Goal: Check status: Check status

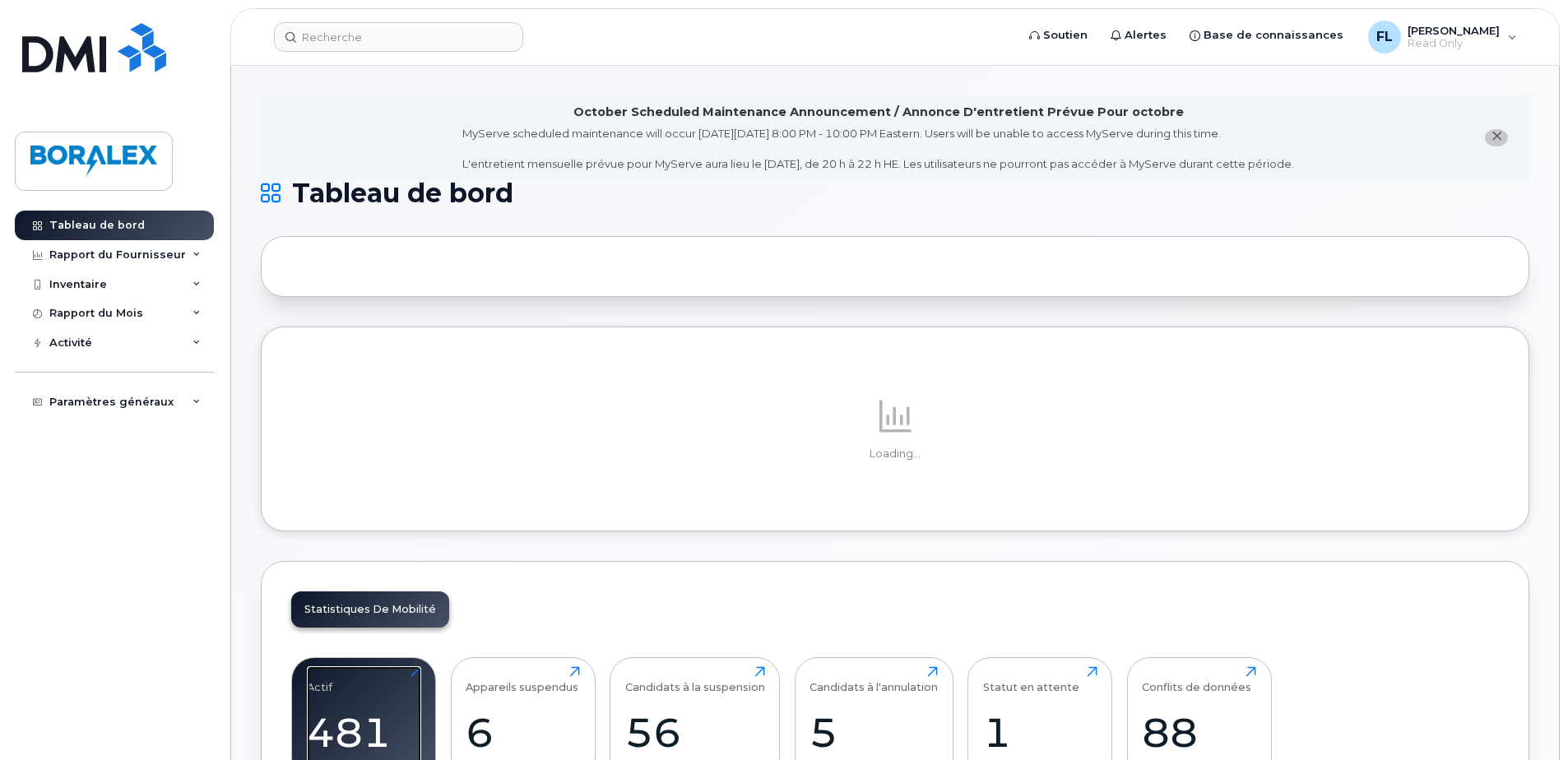
click at [344, 712] on div "Actif 481 Cliquez pour voir plus" at bounding box center [363, 719] width 114 height 105
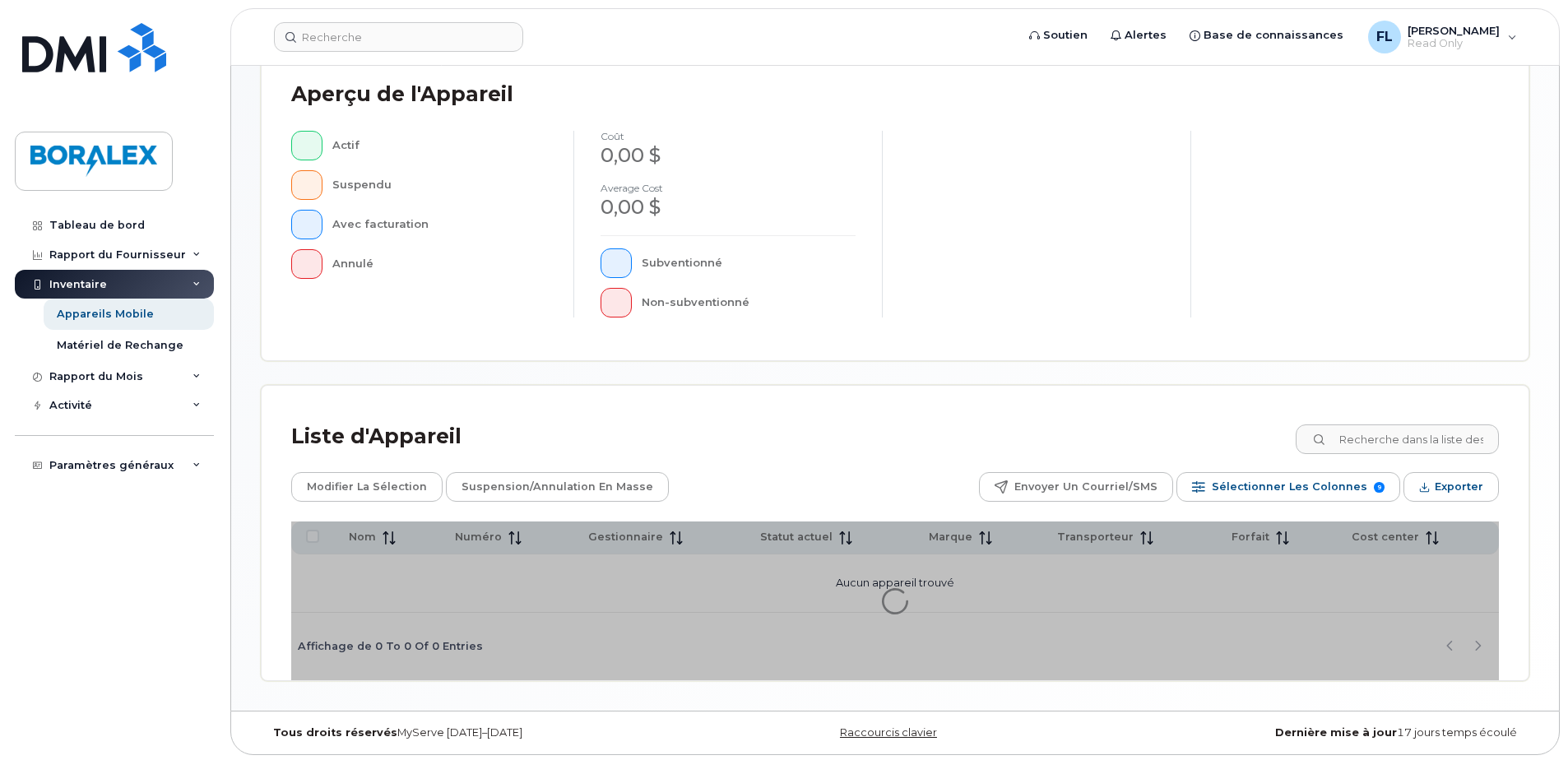
scroll to position [376, 0]
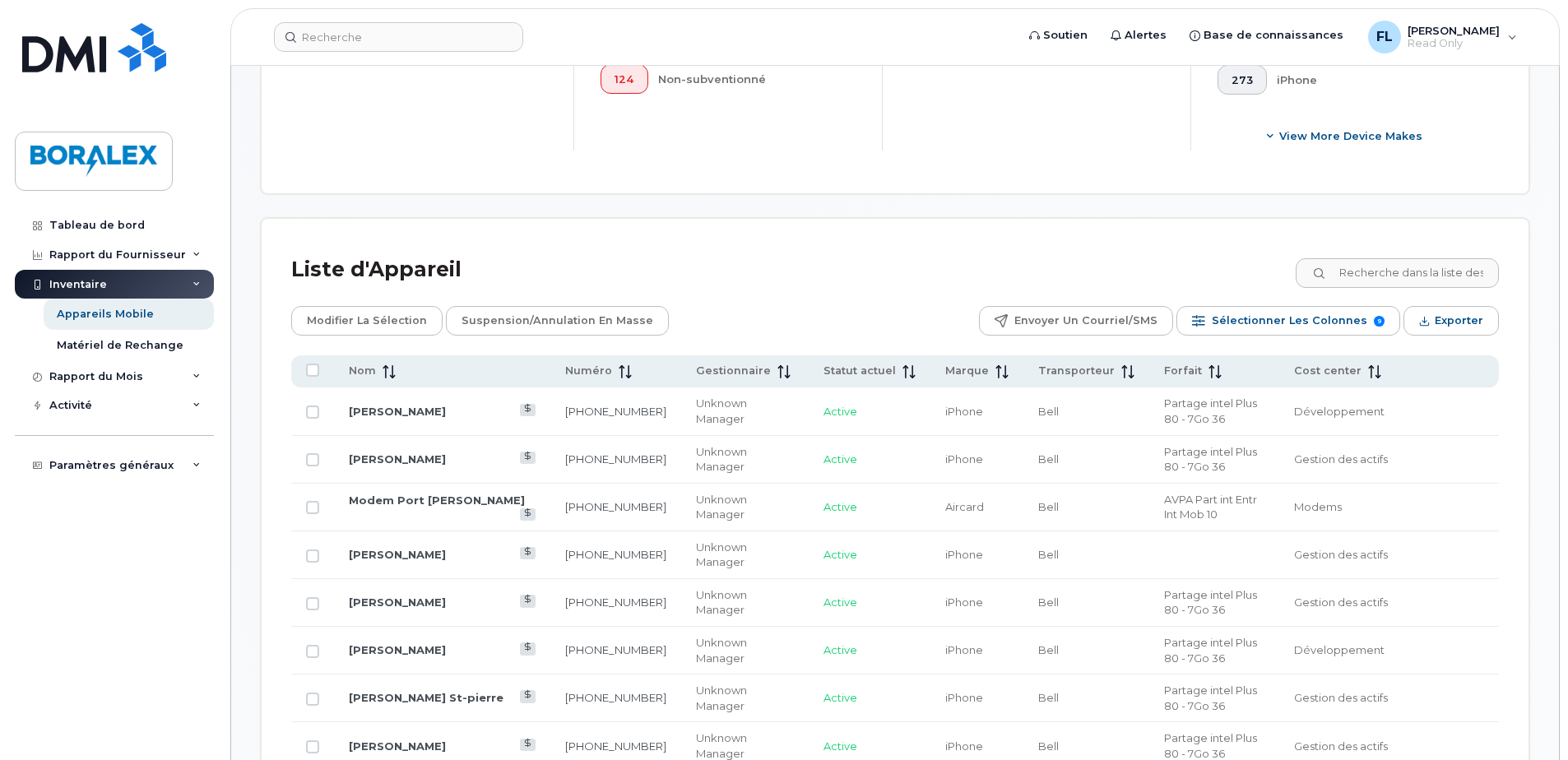
scroll to position [540, 0]
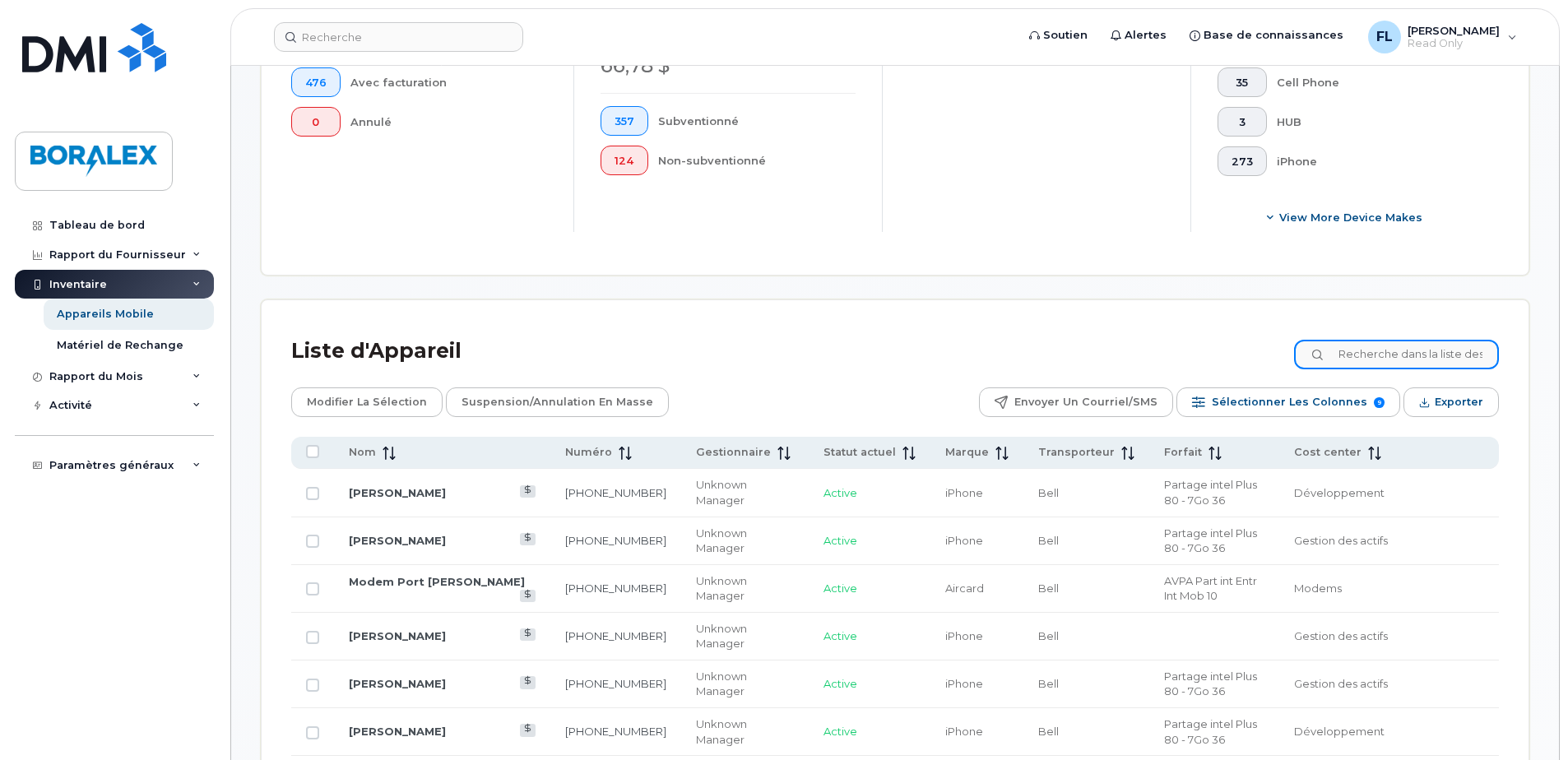
click at [1370, 357] on input at bounding box center [1396, 354] width 205 height 29
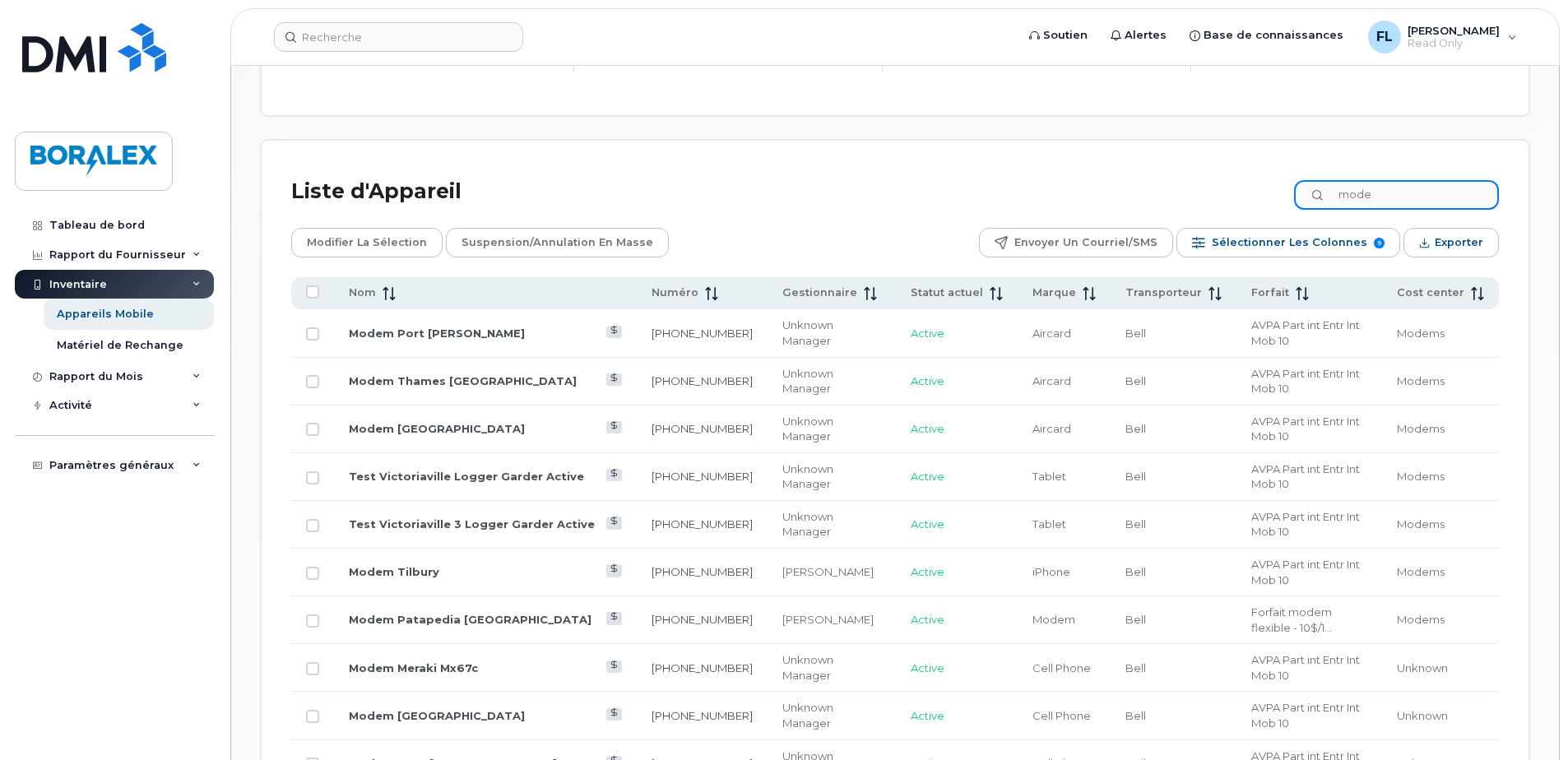
scroll to position [705, 0]
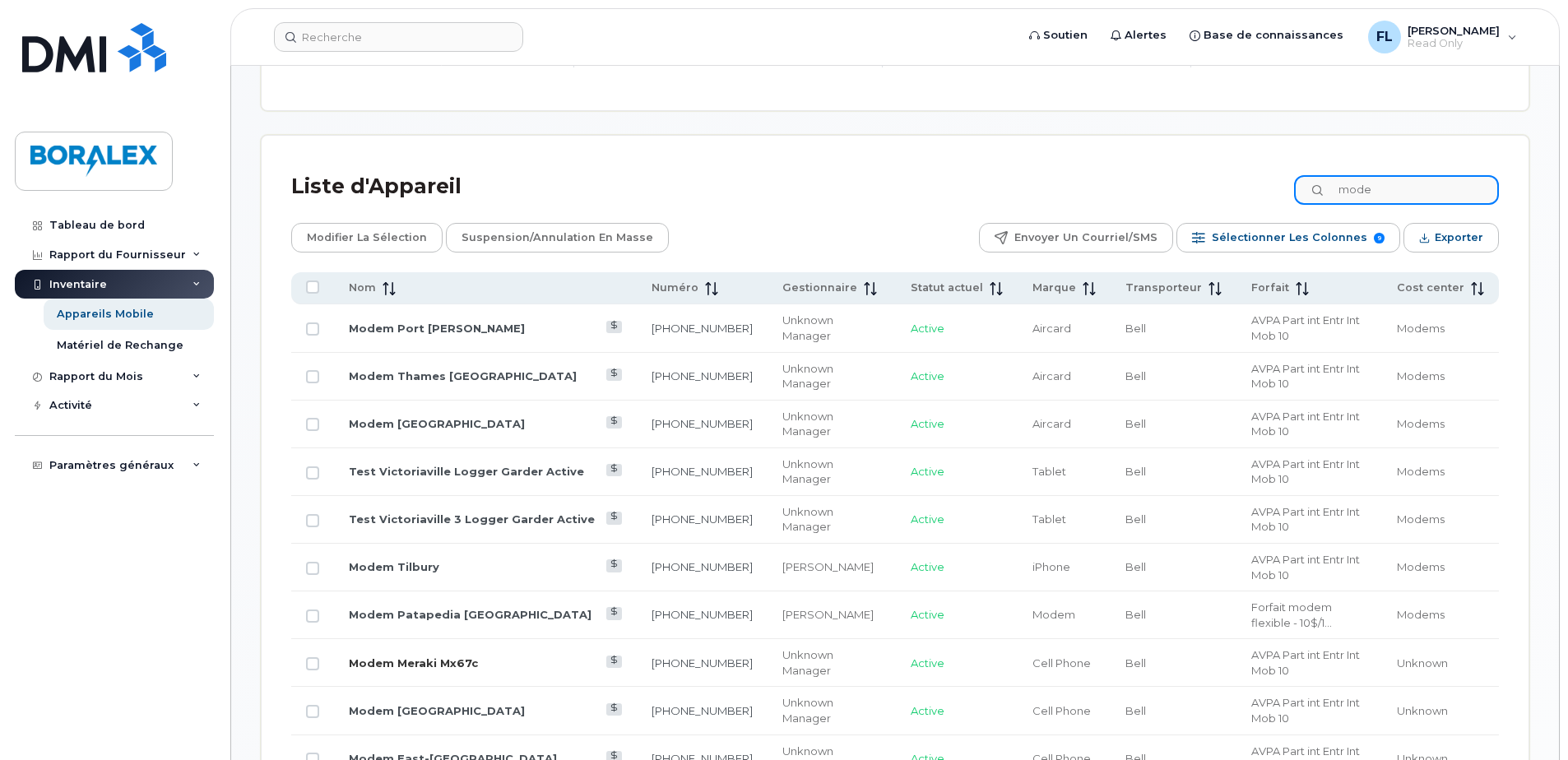
type input "mode"
click at [411, 656] on link "Modem Meraki Mx67c" at bounding box center [414, 663] width 129 height 13
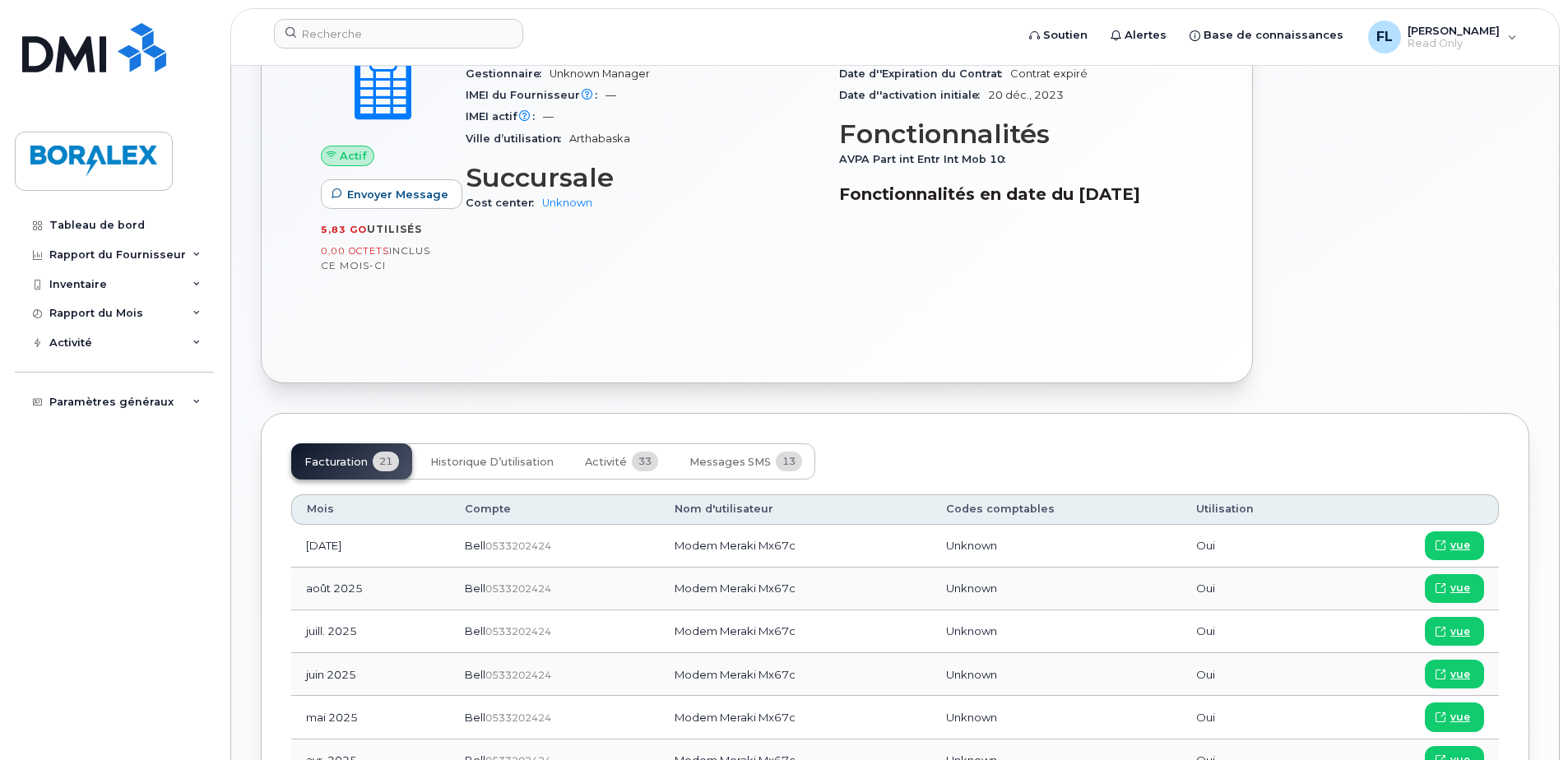
scroll to position [575, 0]
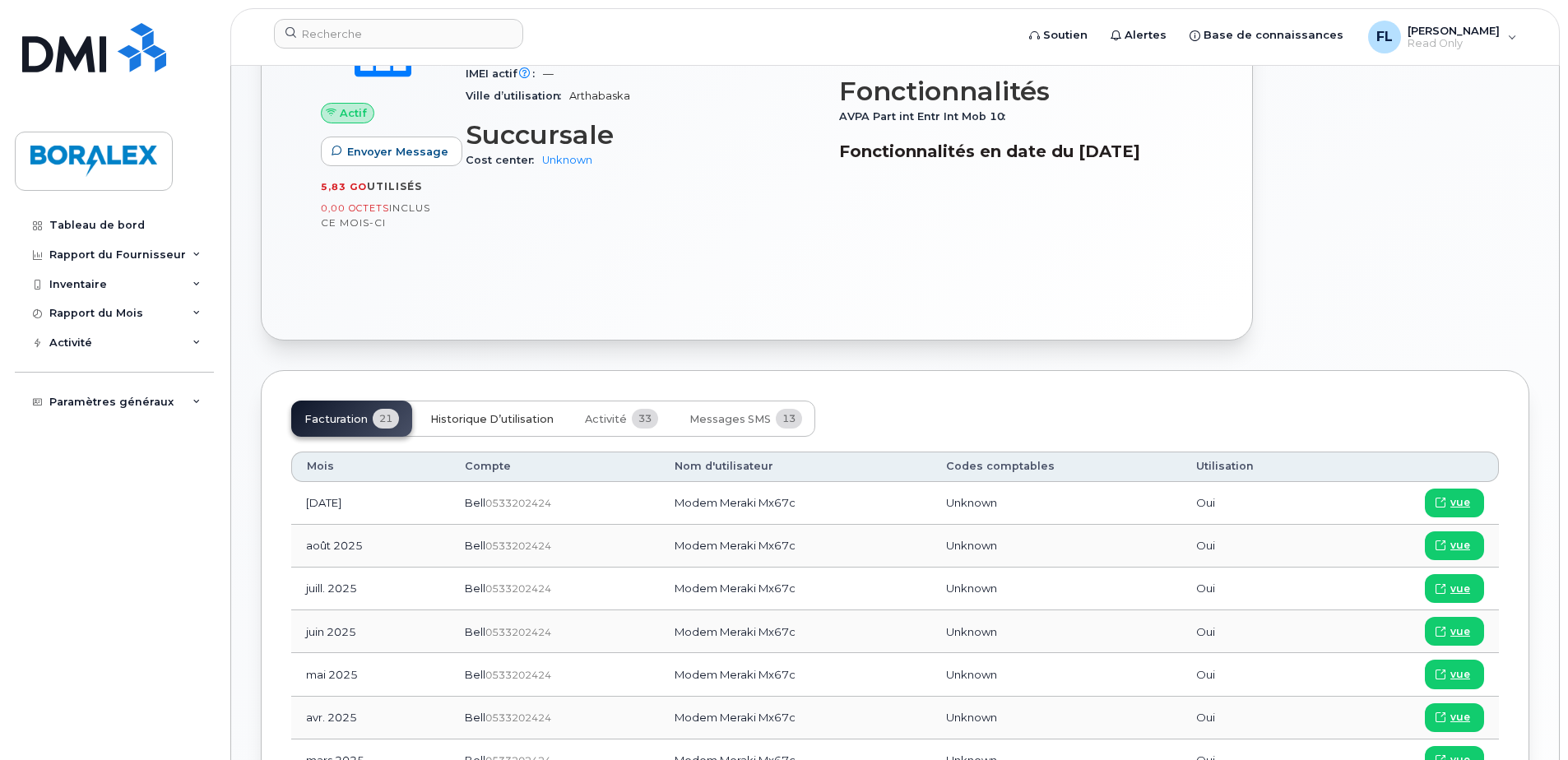
click at [504, 417] on span "Historique d’utilisation" at bounding box center [492, 419] width 124 height 13
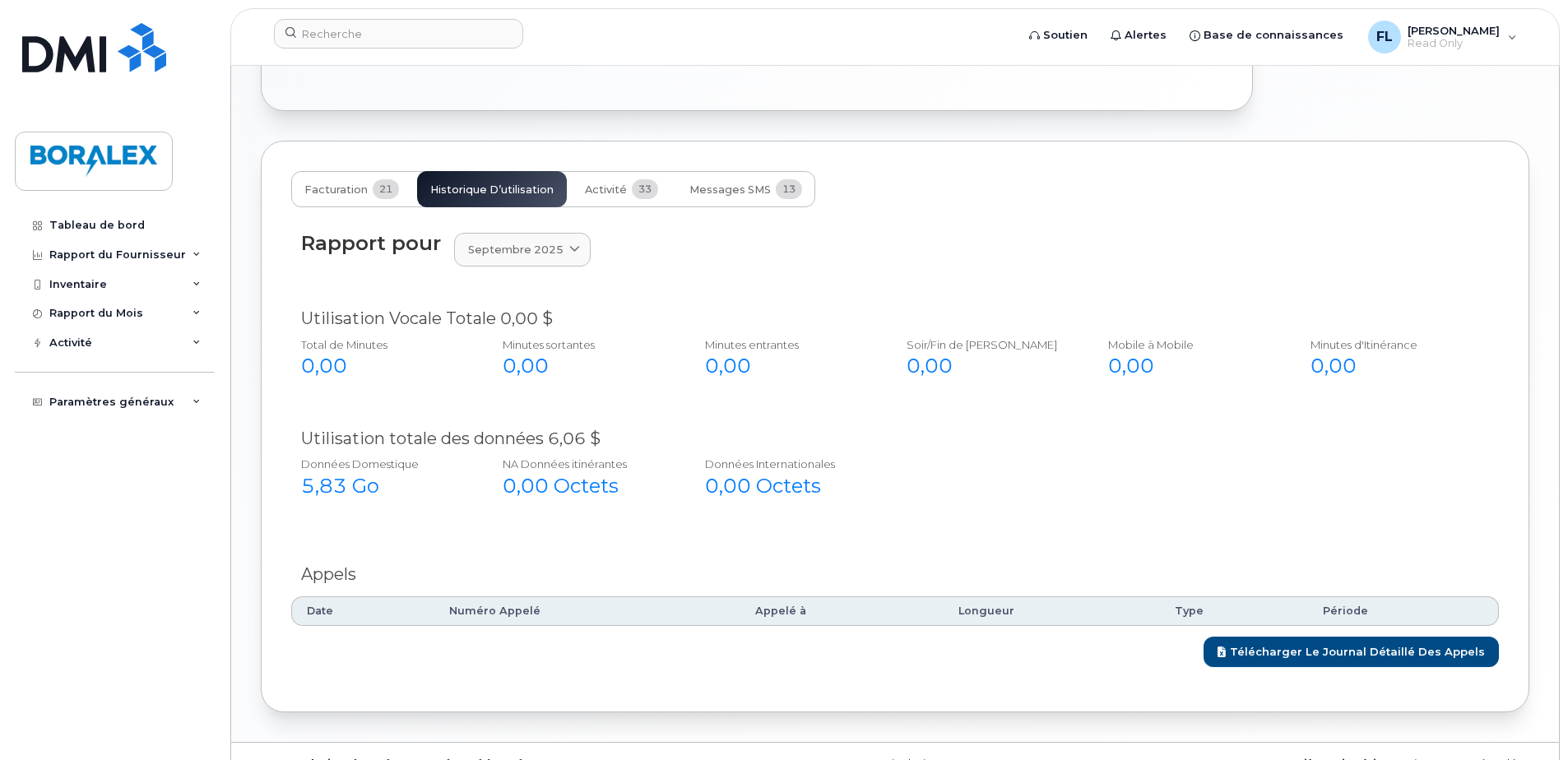
scroll to position [823, 0]
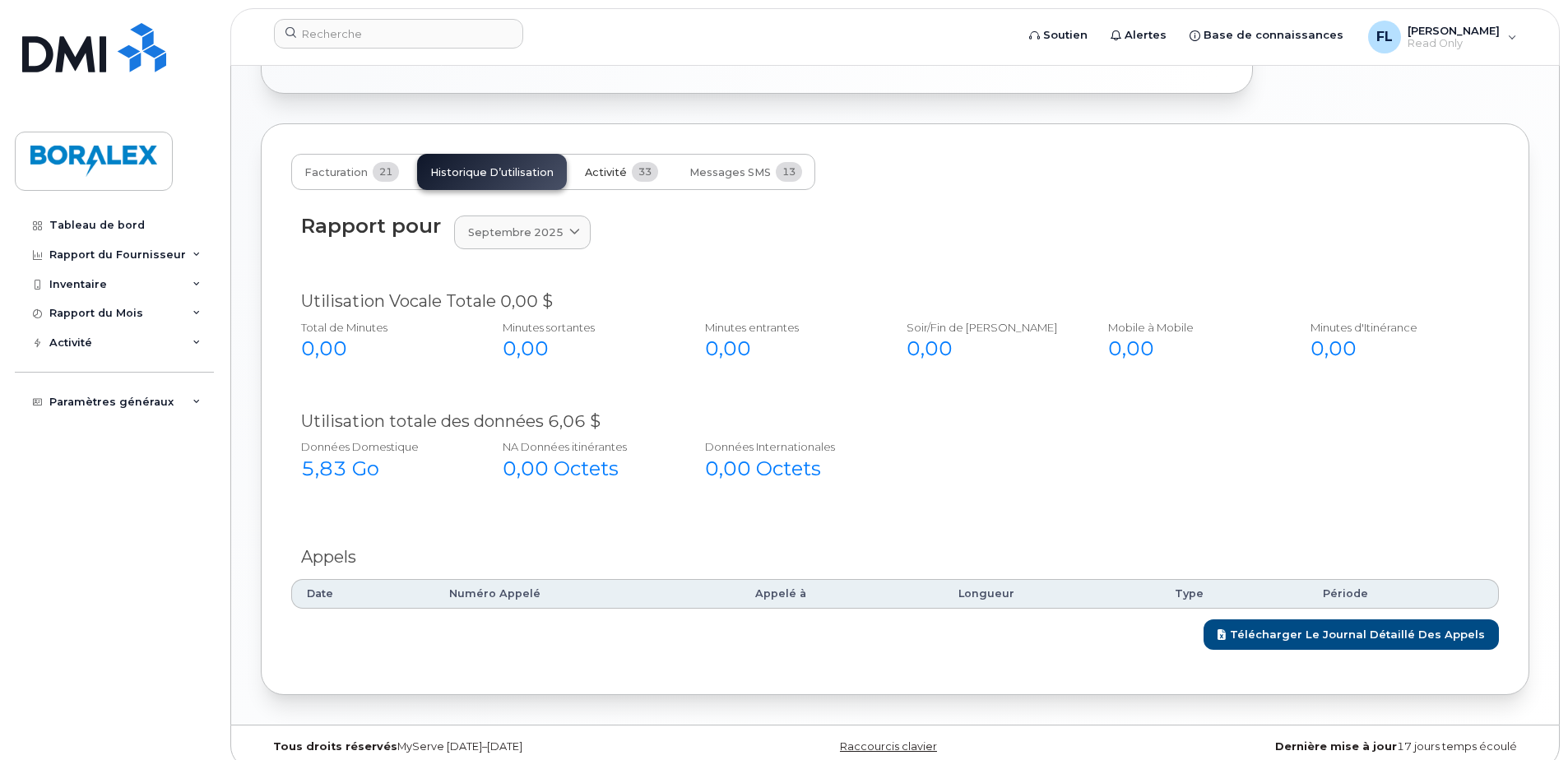
click at [613, 174] on span "Activité" at bounding box center [606, 173] width 42 height 13
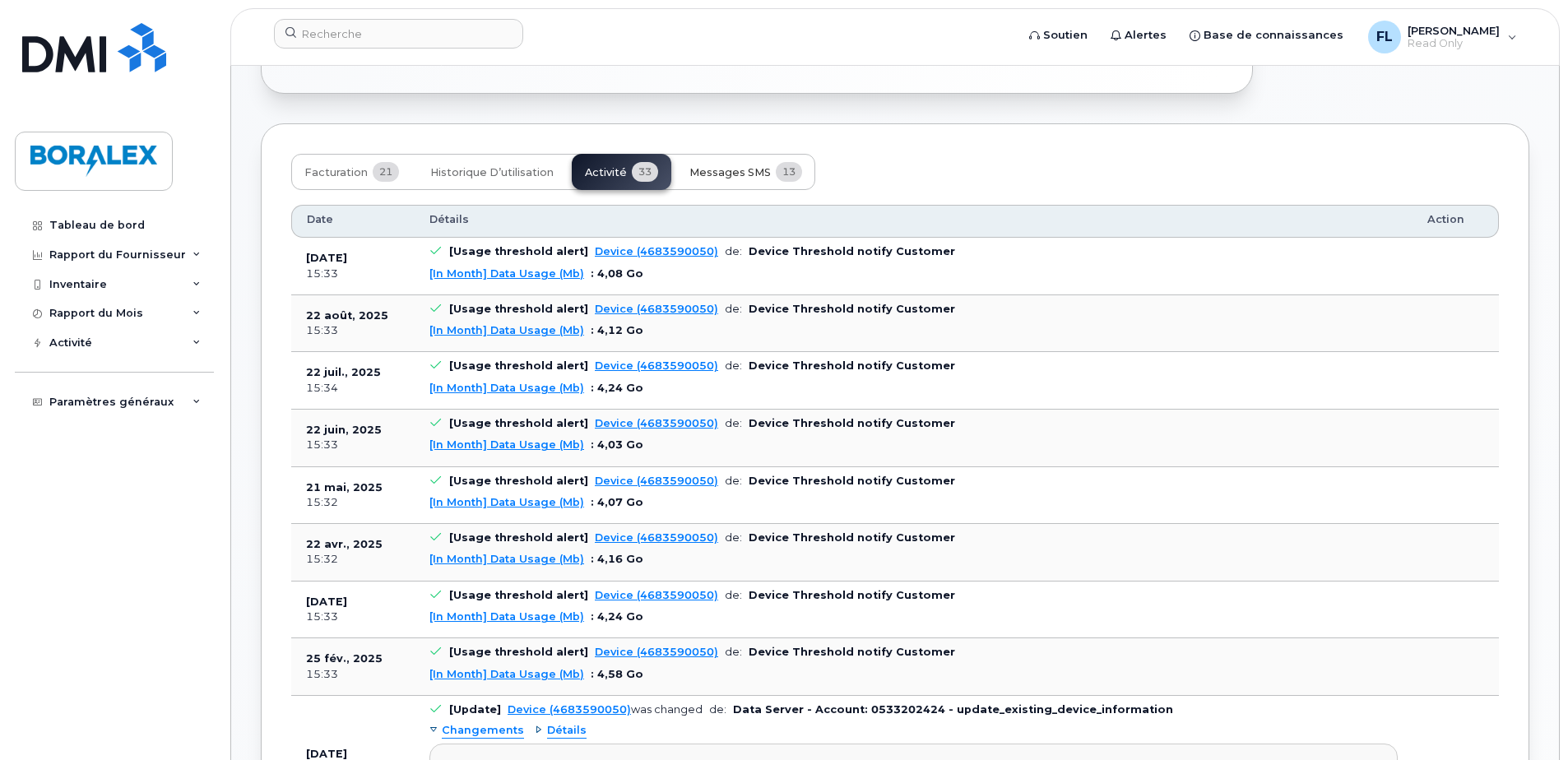
click at [754, 172] on span "Messages SMS" at bounding box center [729, 173] width 81 height 13
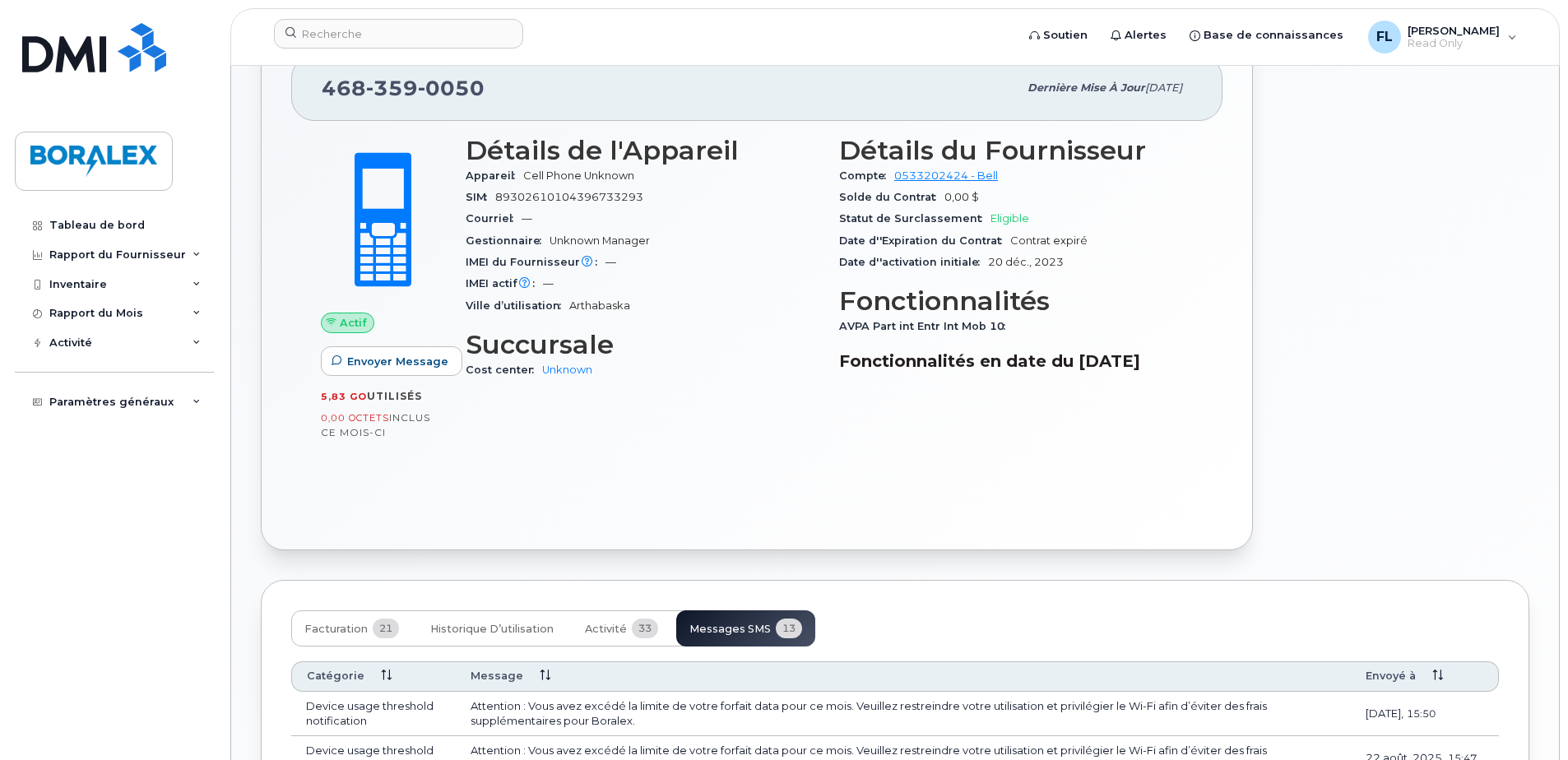
scroll to position [346, 0]
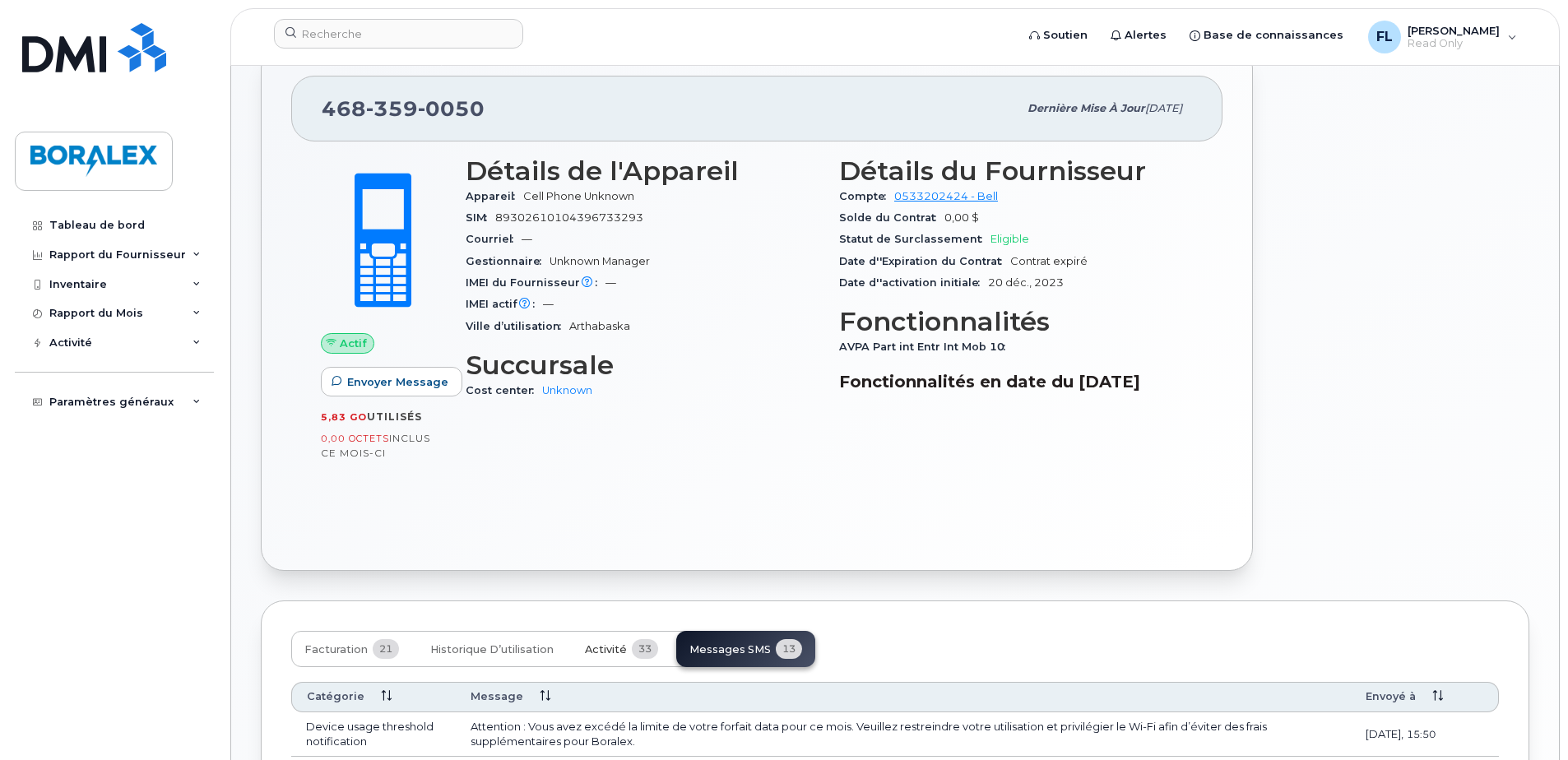
click at [601, 643] on span "Activité" at bounding box center [606, 650] width 42 height 13
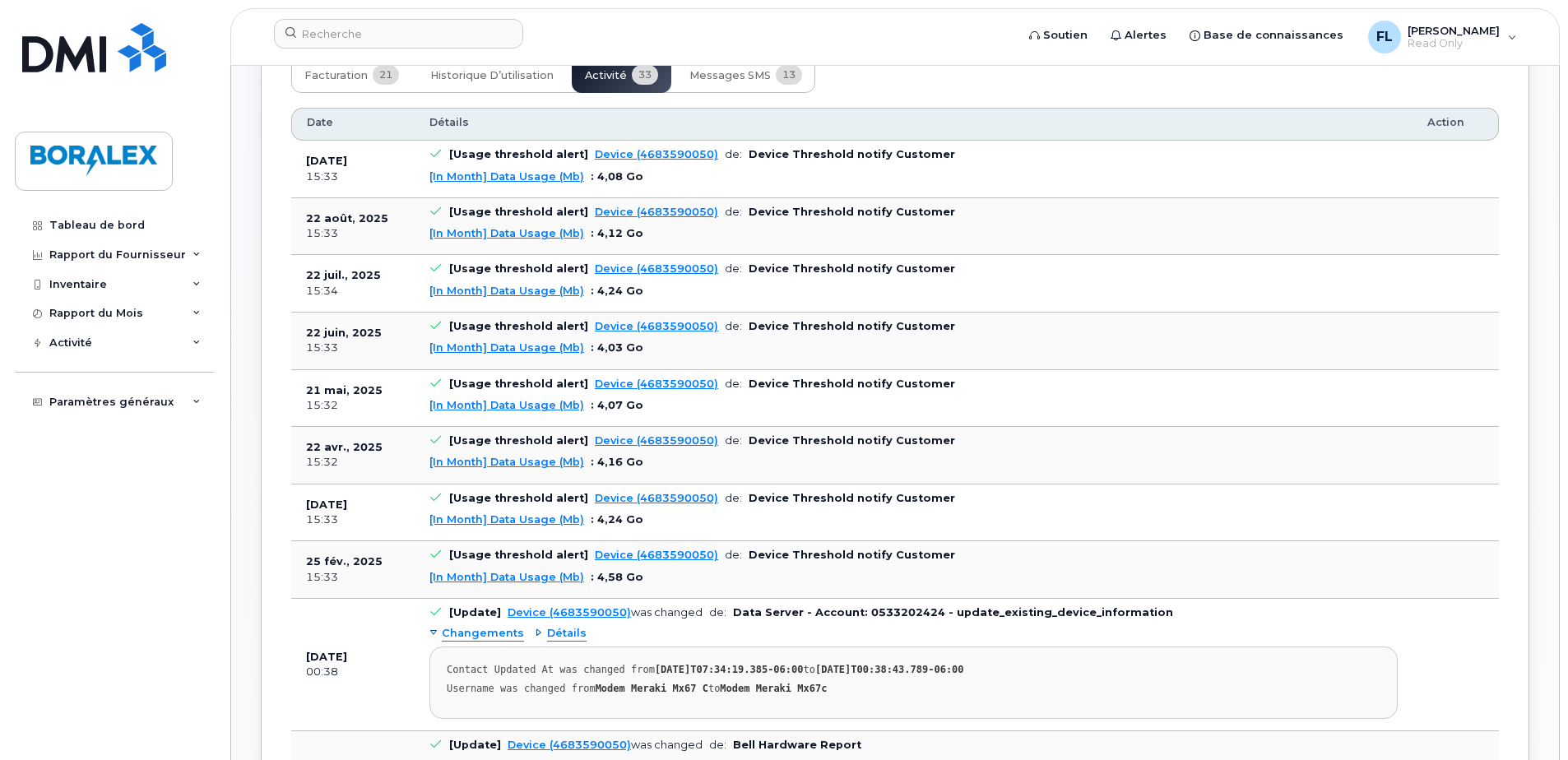
scroll to position [921, 0]
click at [635, 152] on link "Device (4683590050)" at bounding box center [657, 152] width 124 height 13
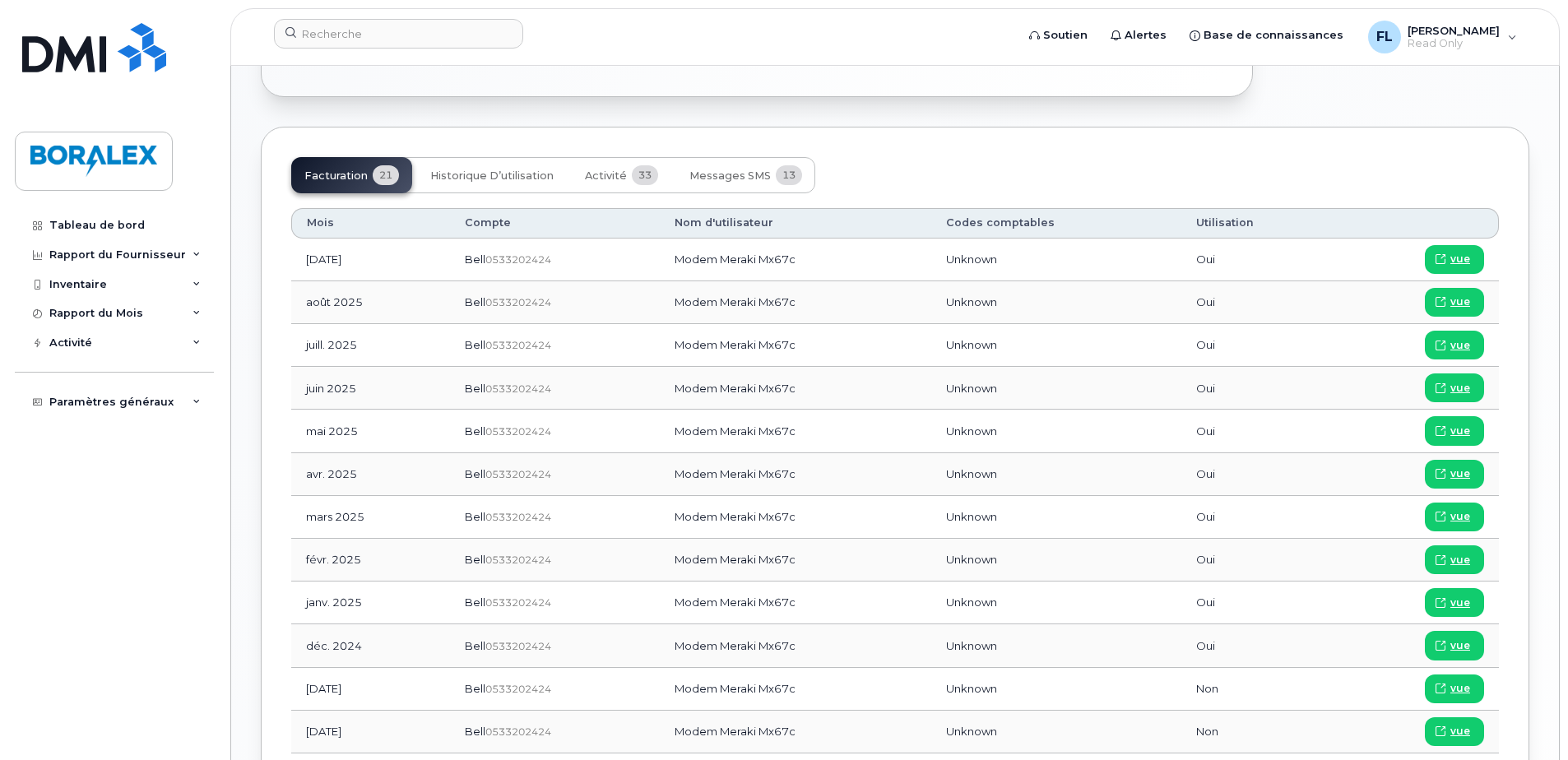
scroll to position [823, 0]
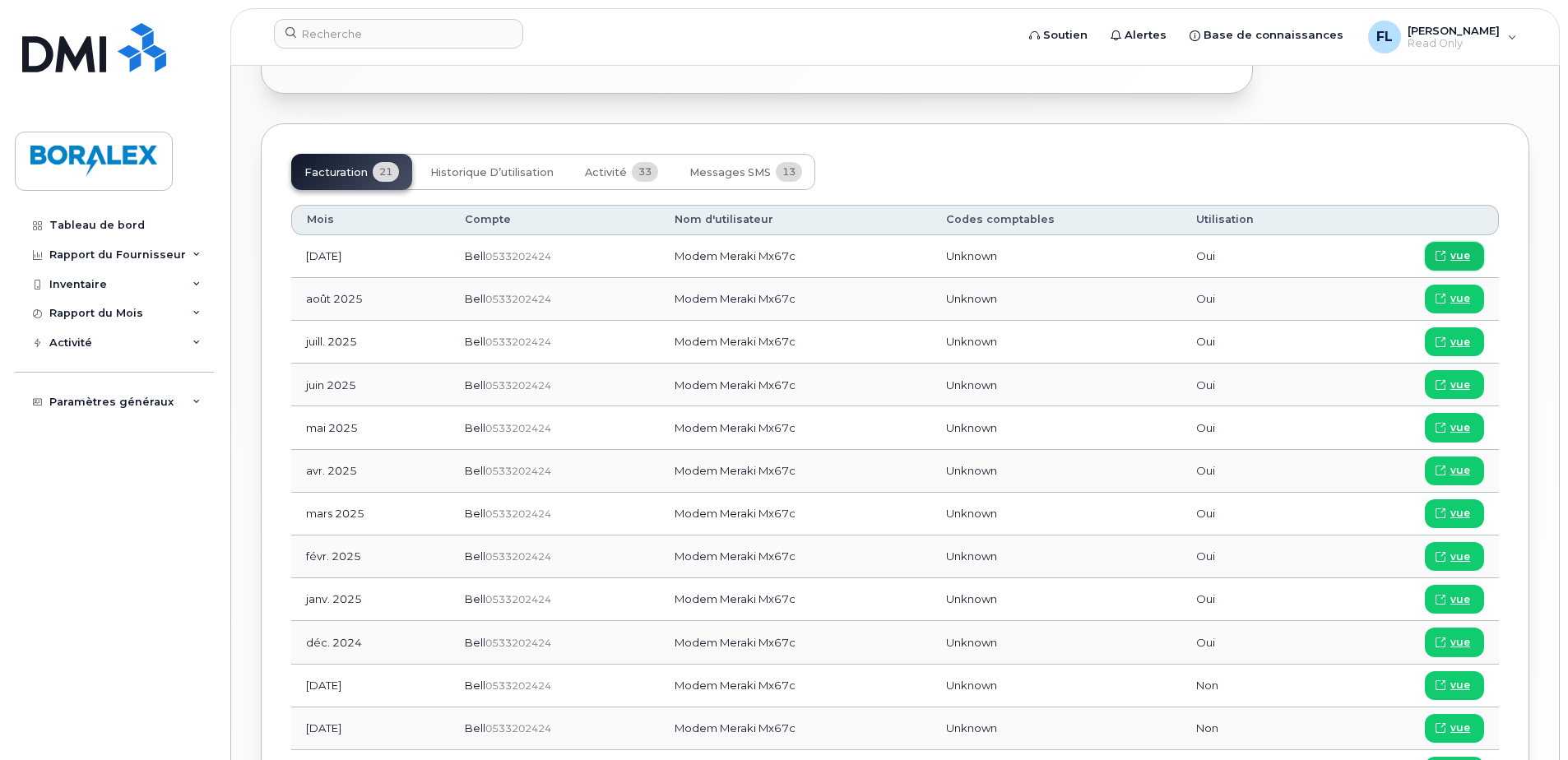
click at [1457, 252] on span "vue" at bounding box center [1460, 256] width 20 height 15
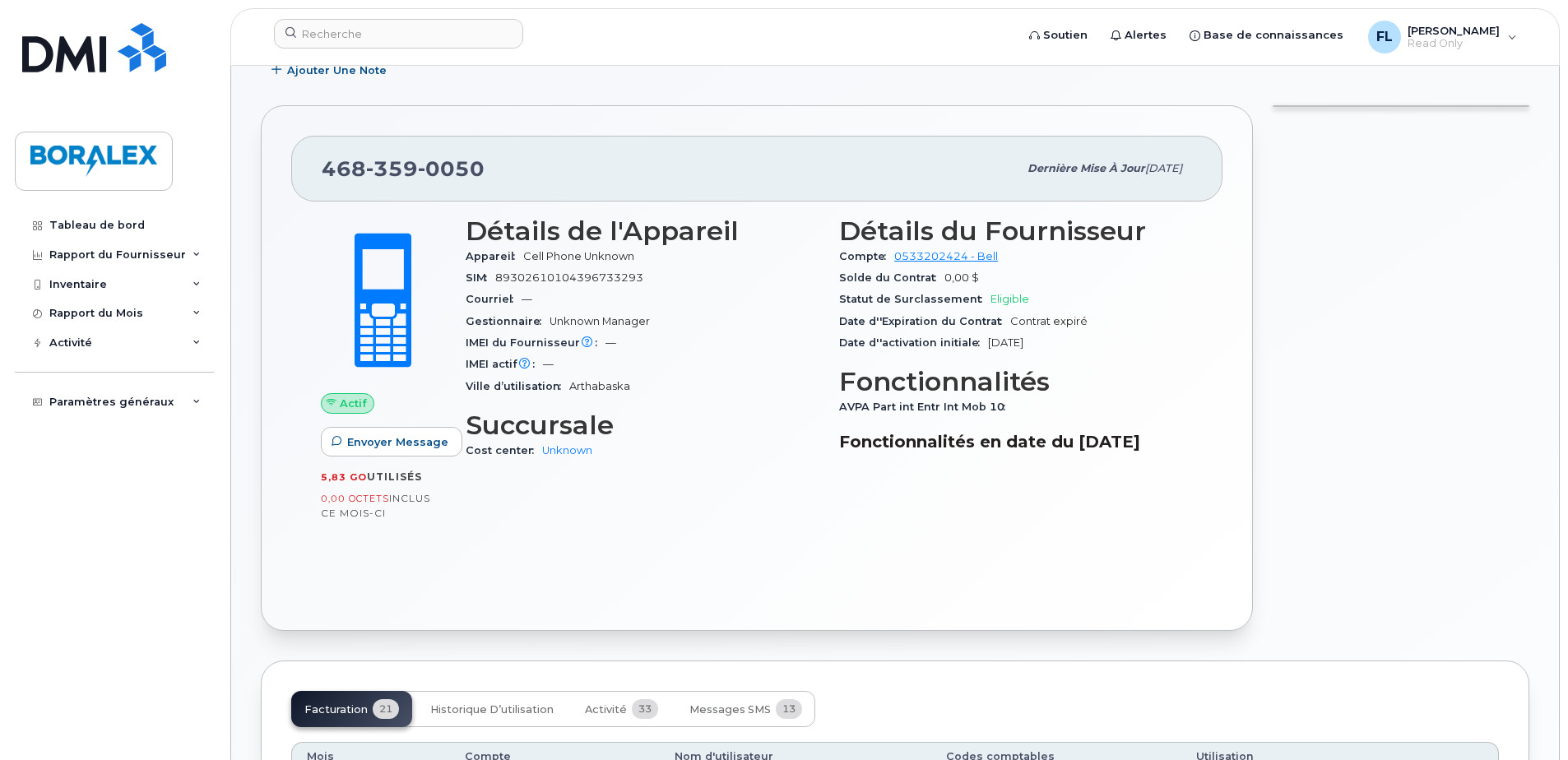
scroll to position [329, 0]
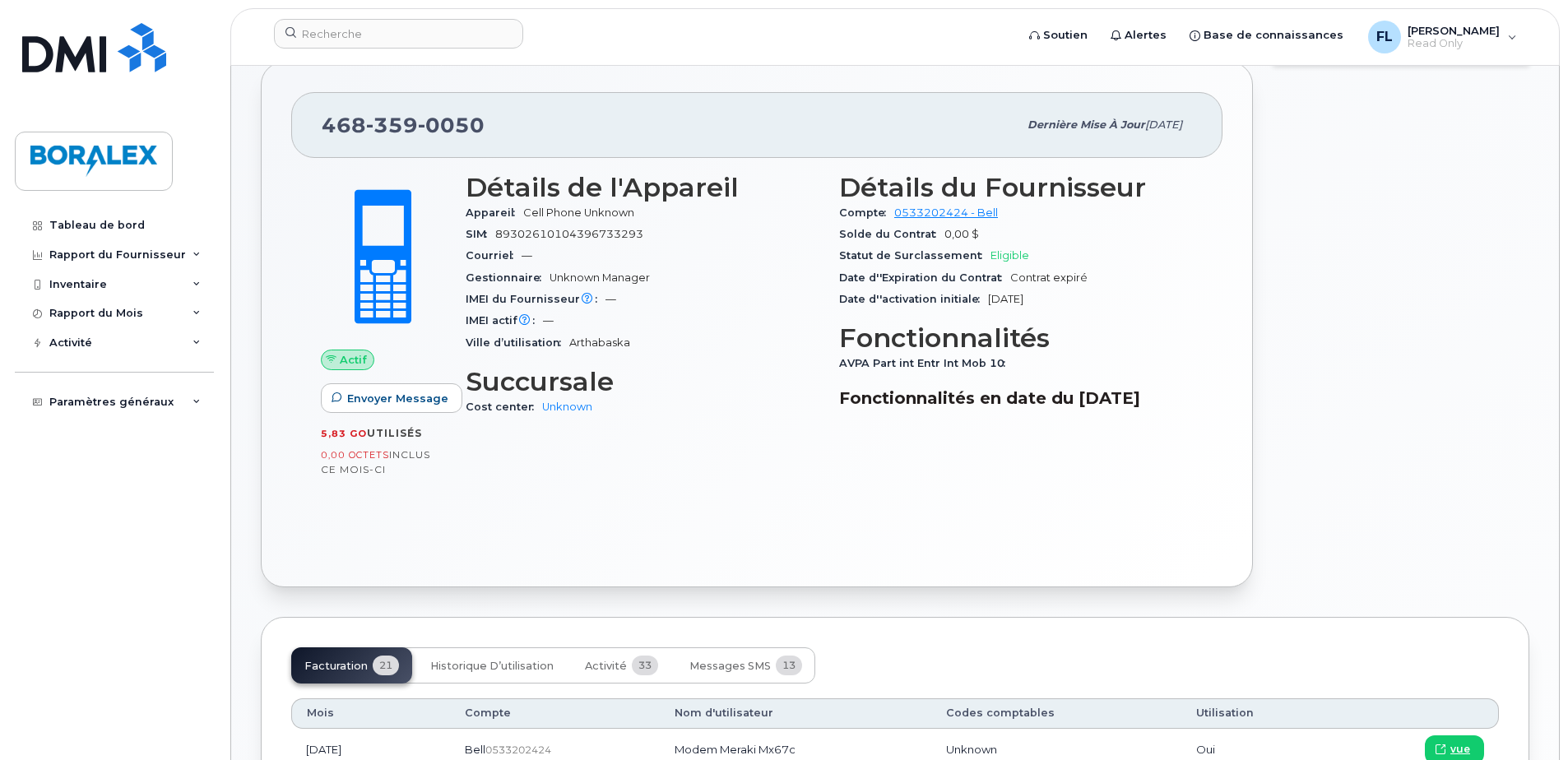
click at [1388, 341] on div at bounding box center [1401, 325] width 277 height 546
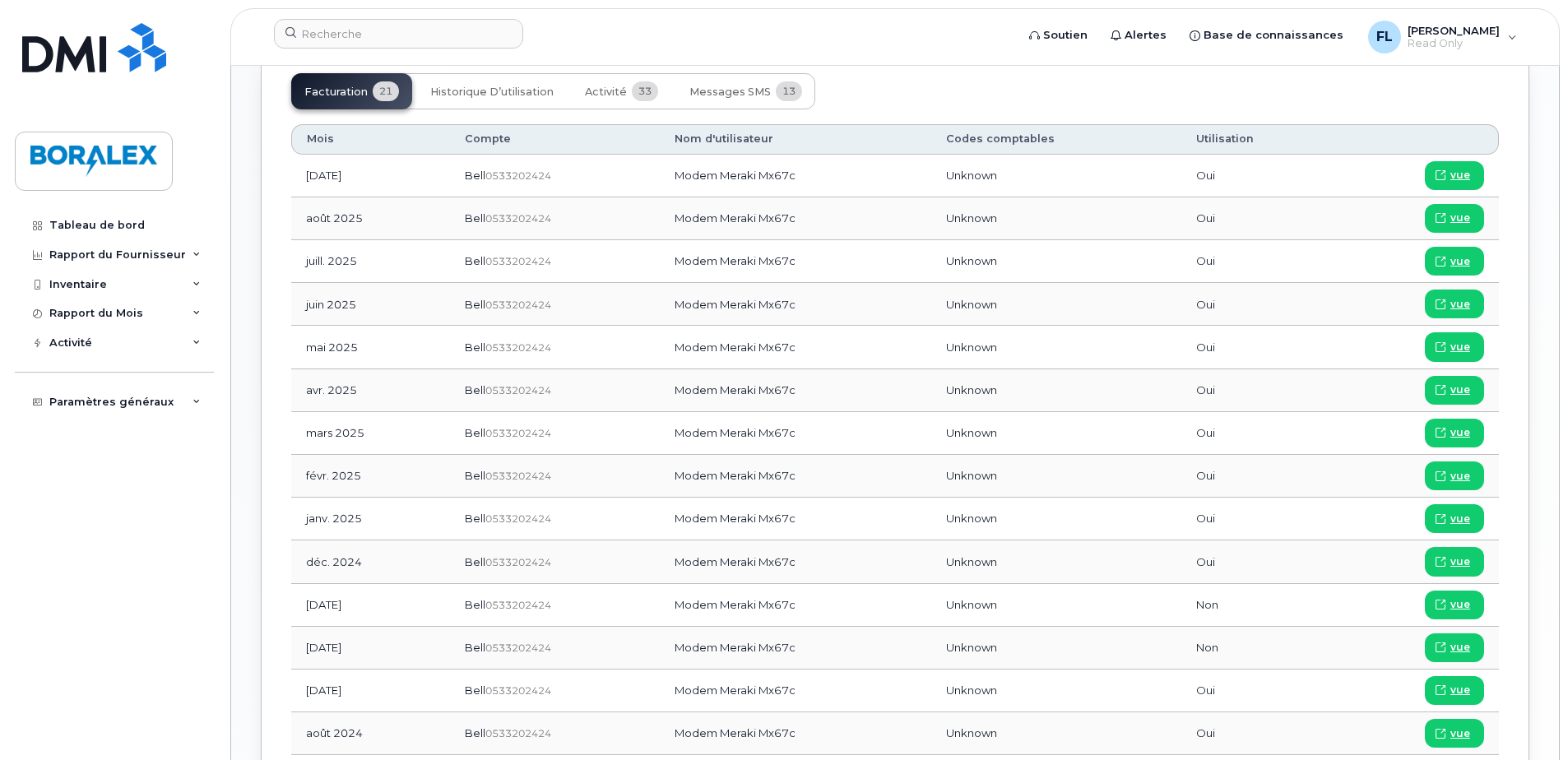
scroll to position [915, 0]
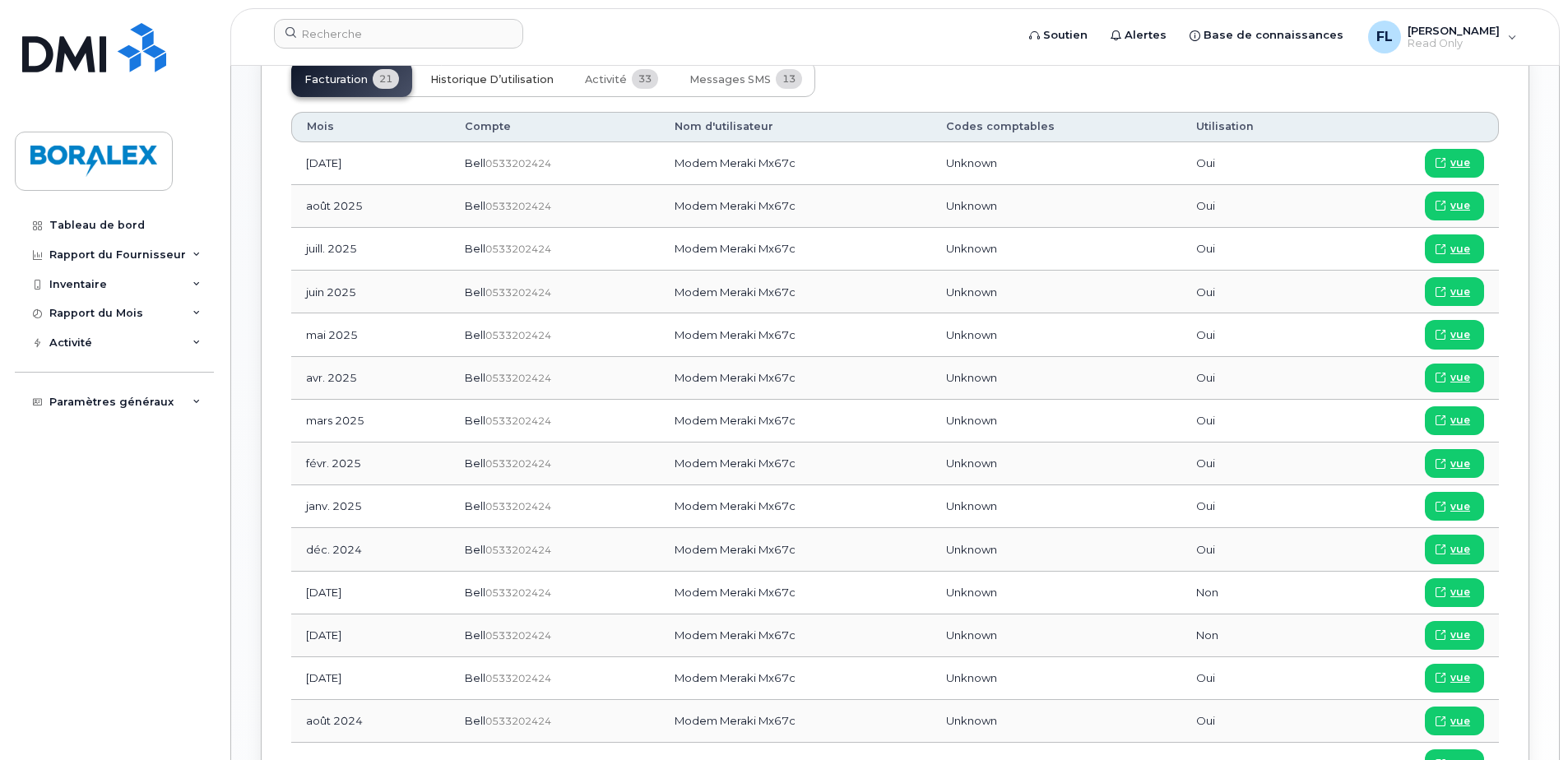
click at [485, 83] on span "Historique d’utilisation" at bounding box center [492, 80] width 124 height 13
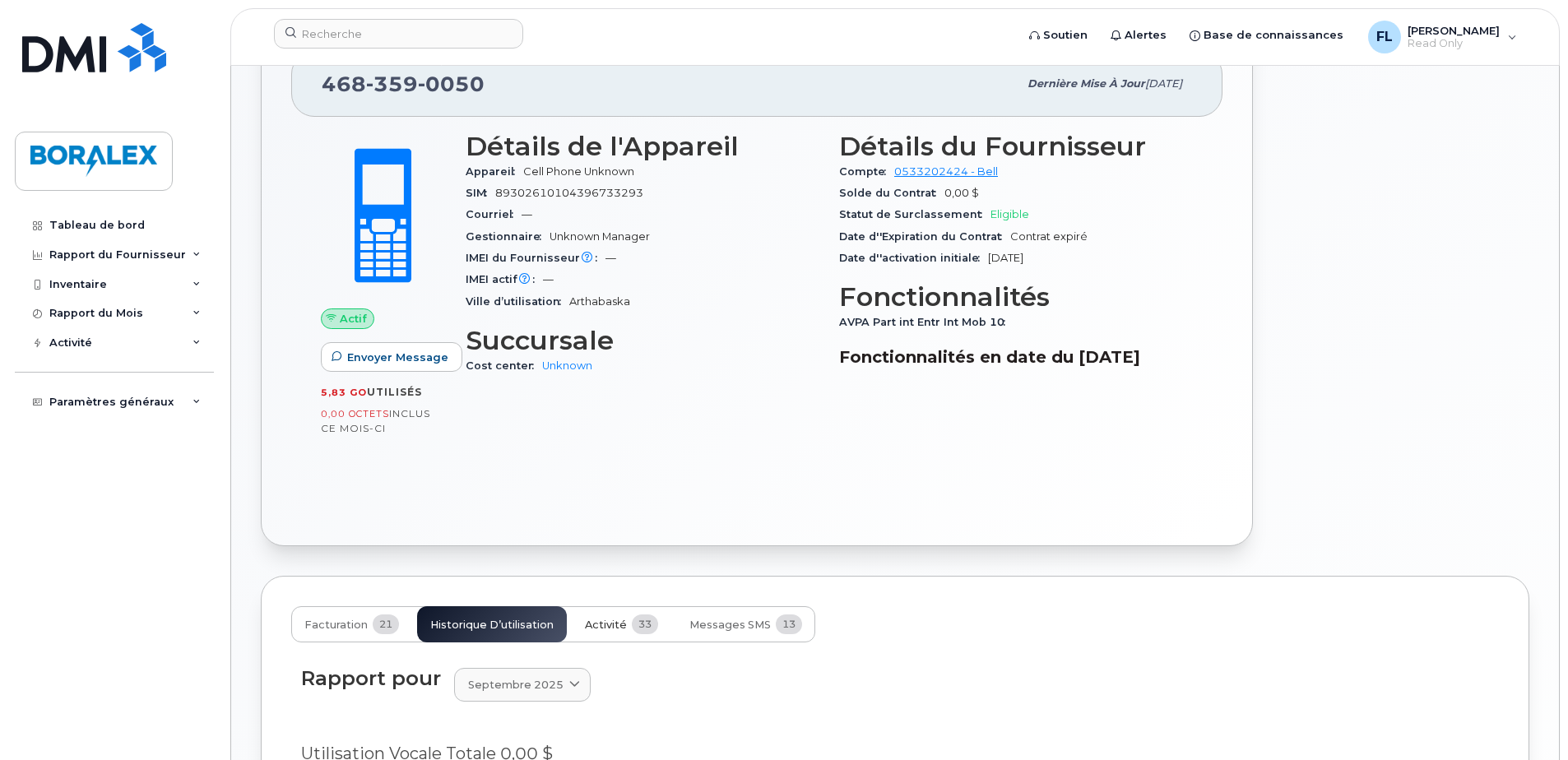
scroll to position [347, 0]
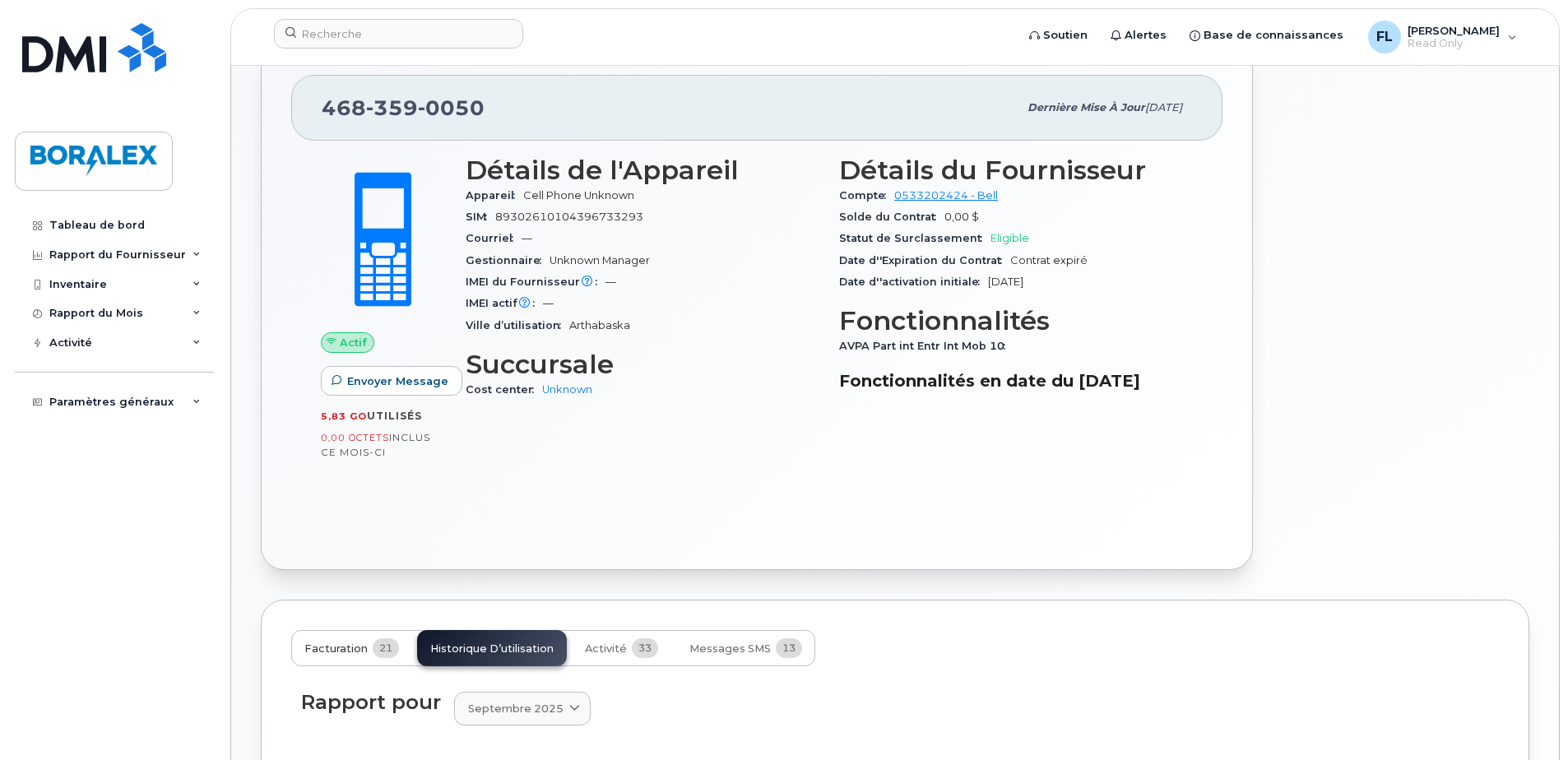
click at [350, 646] on span "Facturation" at bounding box center [336, 649] width 63 height 13
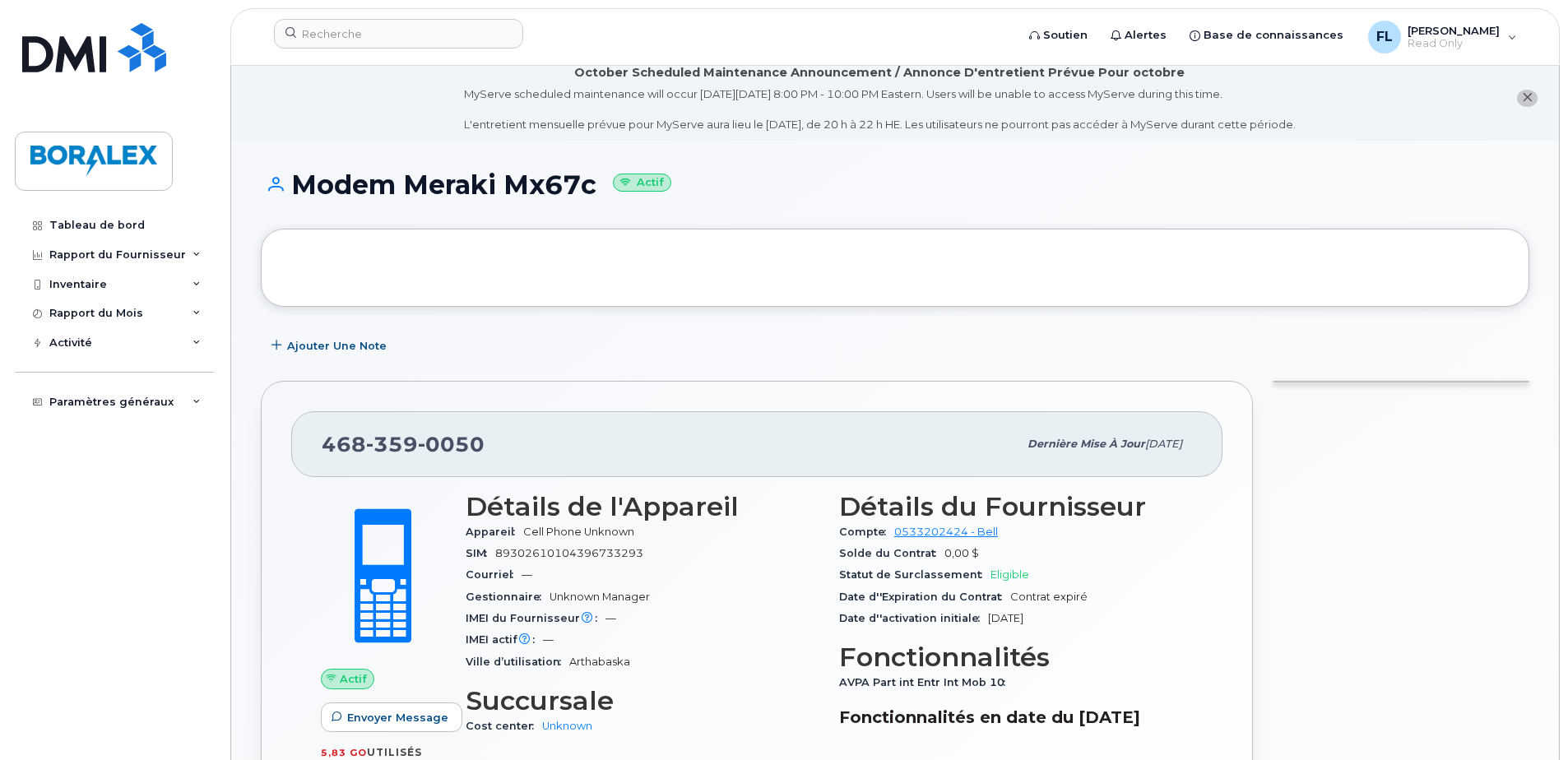
scroll to position [0, 0]
